Goal: Task Accomplishment & Management: Use online tool/utility

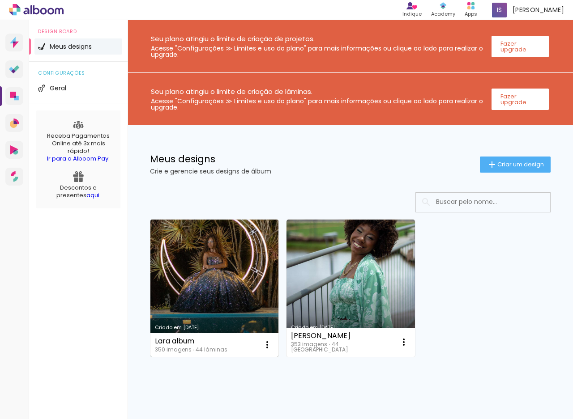
click at [203, 275] on link "Criado em [DATE]" at bounding box center [214, 288] width 128 height 137
